Goal: Transaction & Acquisition: Subscribe to service/newsletter

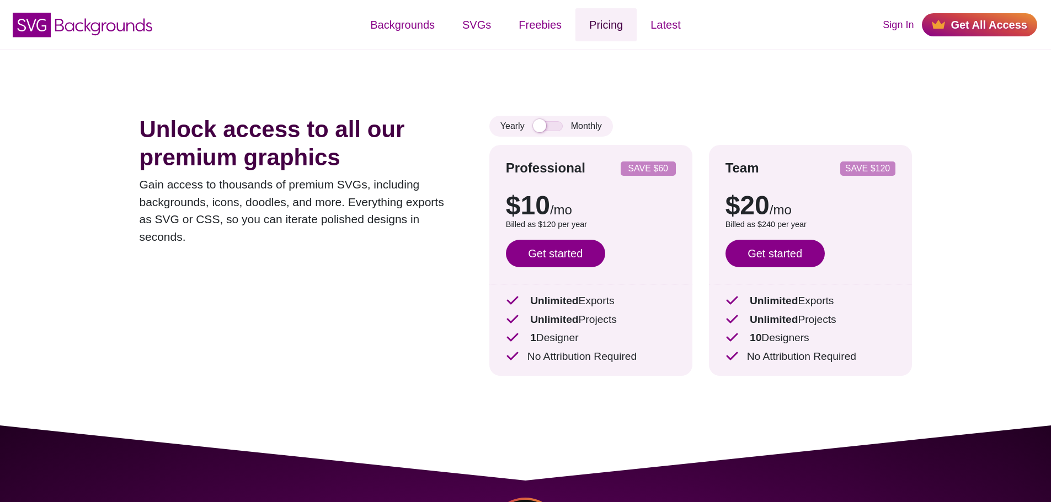
click at [622, 28] on link "Pricing" at bounding box center [605, 24] width 61 height 33
click at [431, 286] on div "Unlock access to all our premium graphics Gain access to thousands of premium S…" at bounding box center [298, 254] width 317 height 277
click at [554, 124] on input "checkbox" at bounding box center [548, 126] width 30 height 10
checkbox input "false"
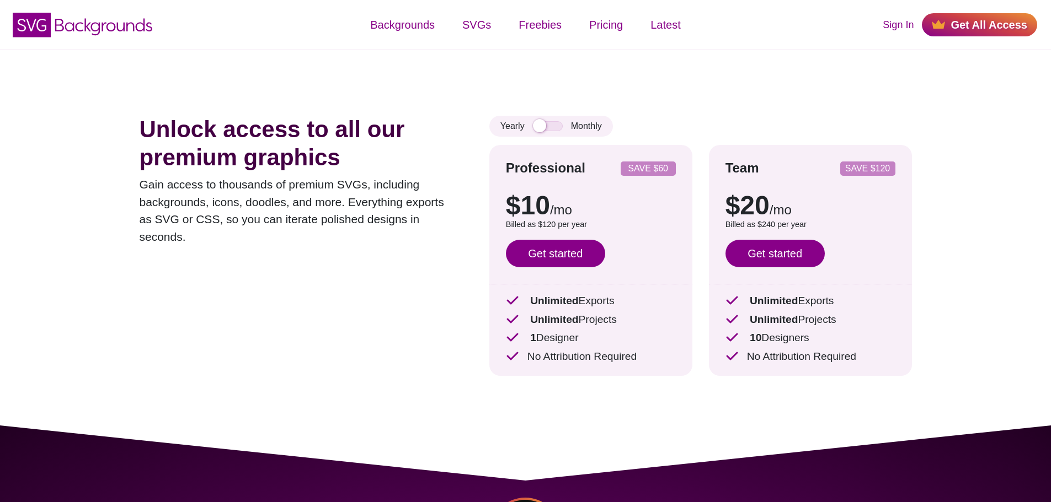
click at [408, 297] on div "Unlock access to all our premium graphics Gain access to thousands of premium S…" at bounding box center [298, 254] width 317 height 277
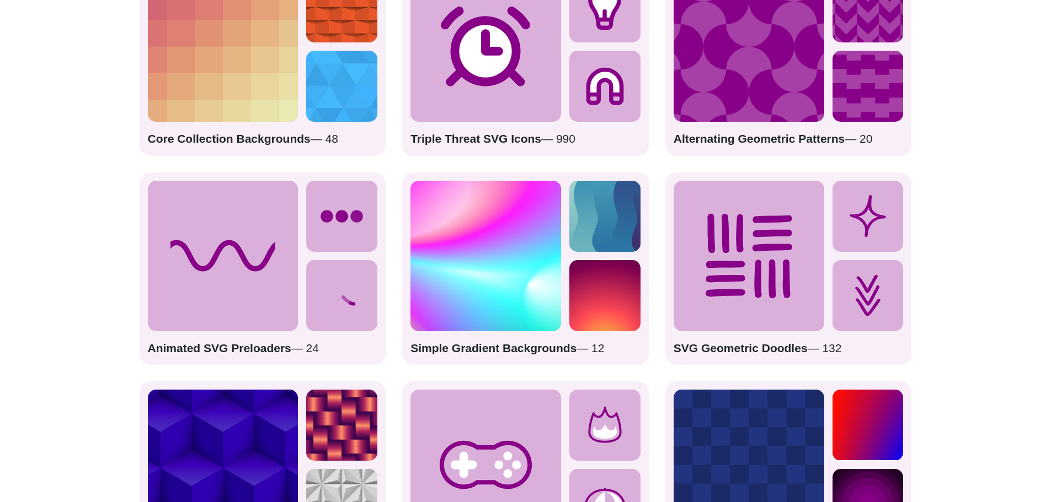
scroll to position [1600, 0]
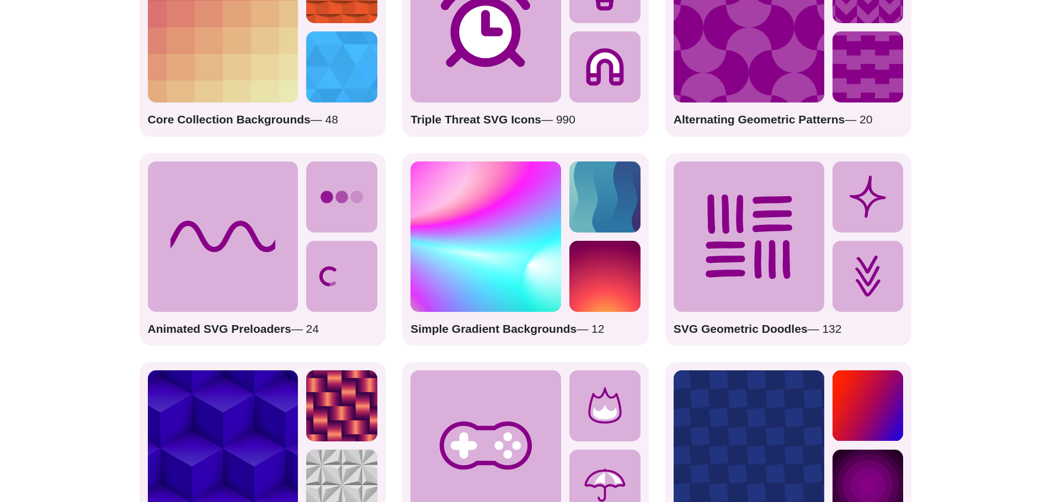
click at [234, 259] on icon at bounding box center [223, 237] width 151 height 151
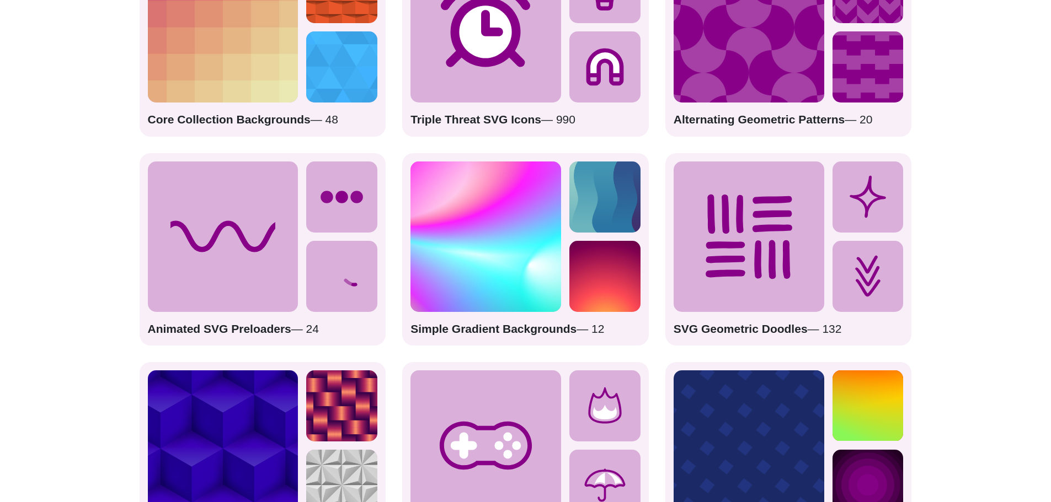
click at [320, 271] on icon at bounding box center [341, 276] width 71 height 71
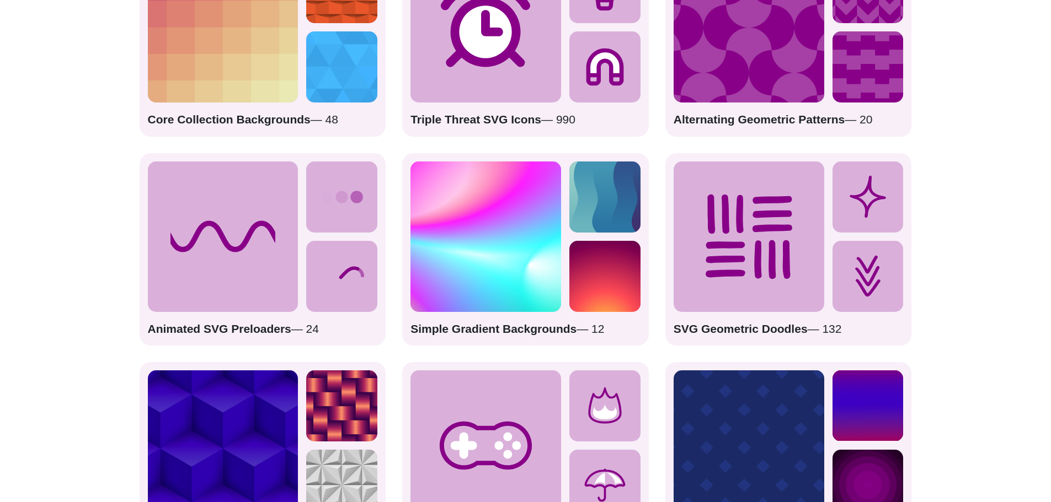
click at [343, 196] on circle at bounding box center [342, 198] width 8 height 8
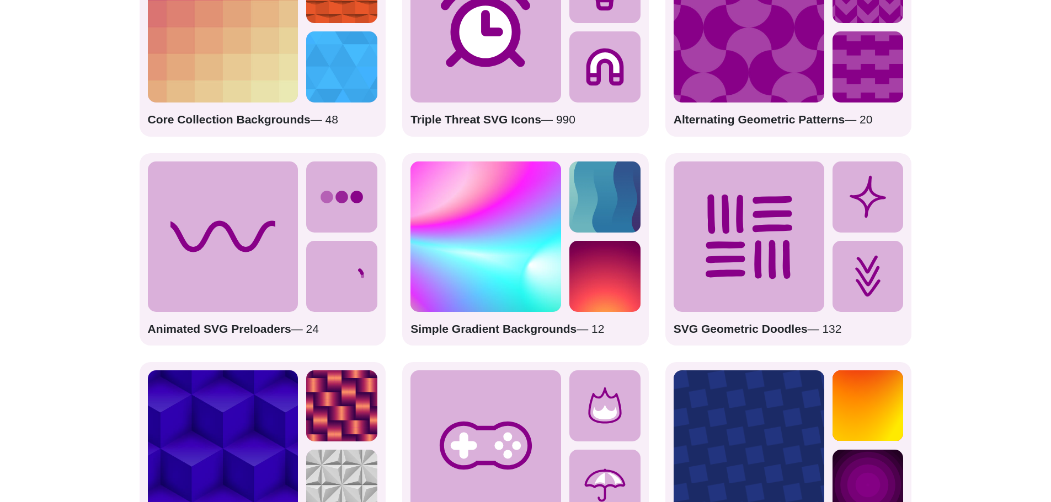
click at [253, 203] on icon at bounding box center [223, 237] width 151 height 151
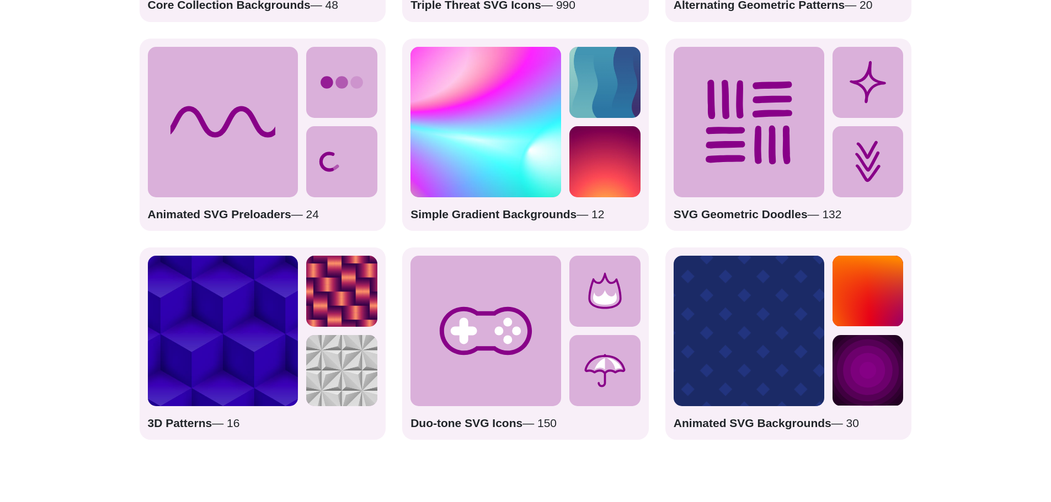
scroll to position [1765, 0]
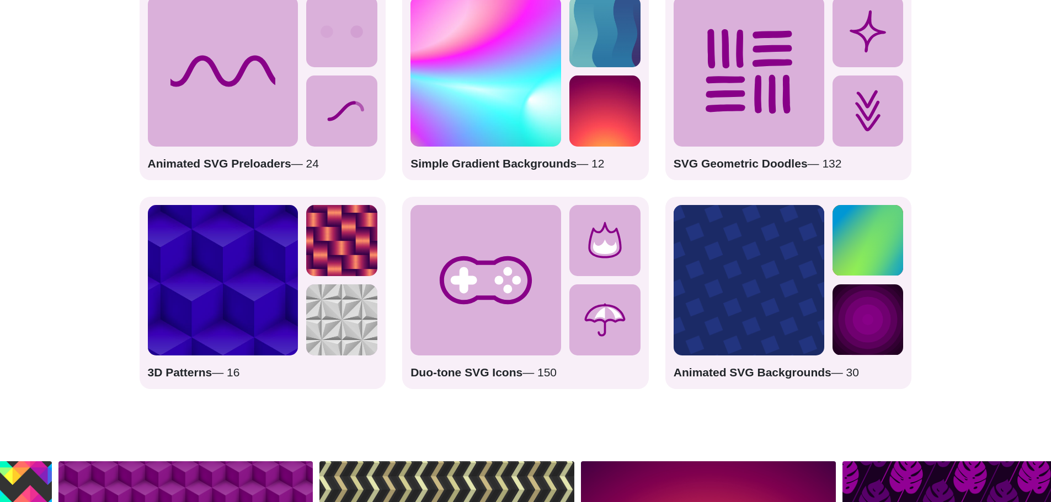
click at [238, 289] on img at bounding box center [223, 280] width 151 height 151
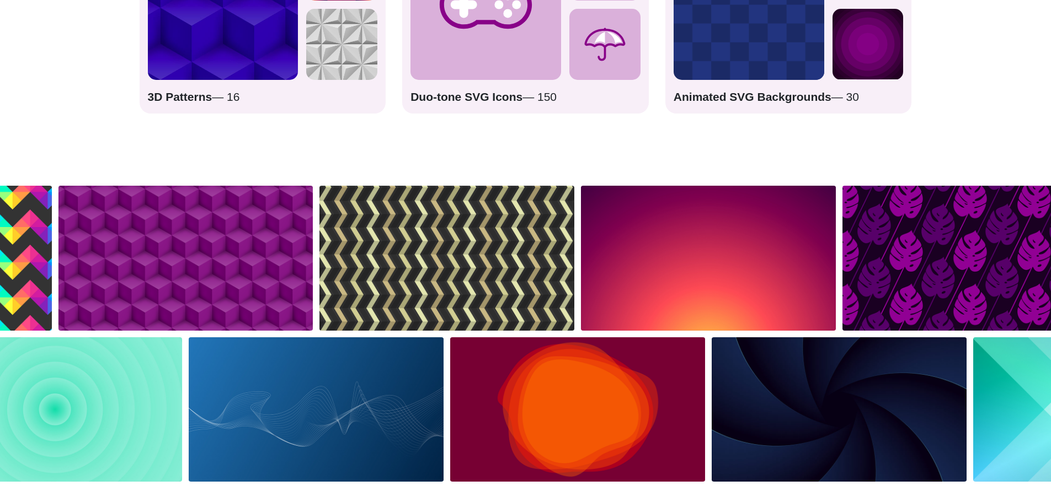
click at [239, 289] on img at bounding box center [185, 258] width 261 height 151
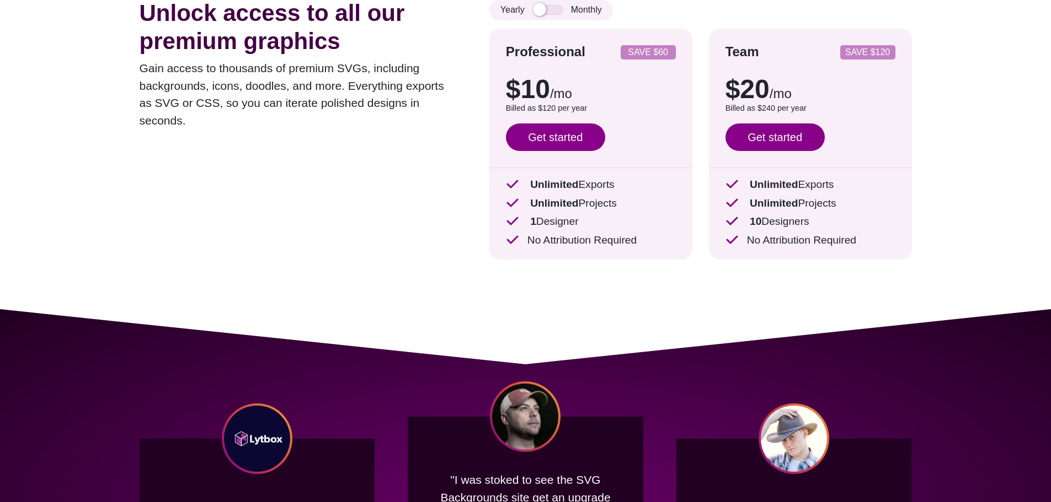
scroll to position [0, 0]
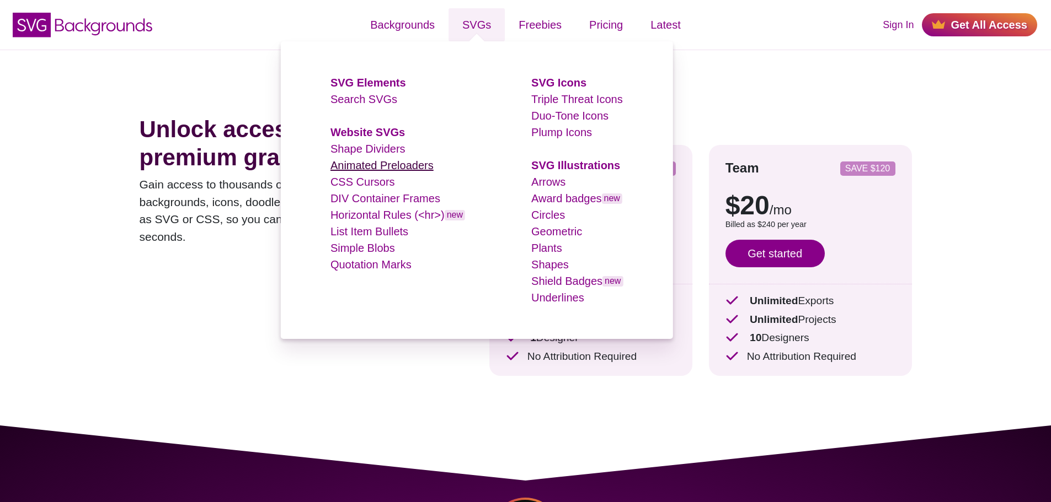
click at [394, 161] on link "Animated Preloaders" at bounding box center [381, 165] width 103 height 12
